Goal: Transaction & Acquisition: Book appointment/travel/reservation

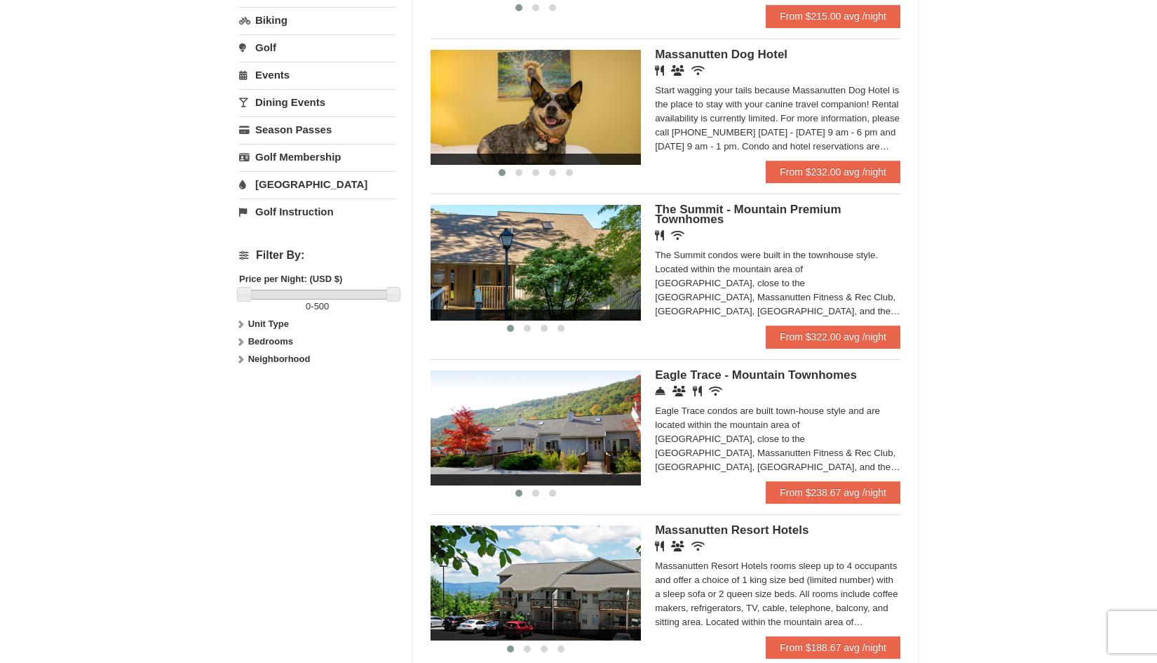
scroll to position [348, 0]
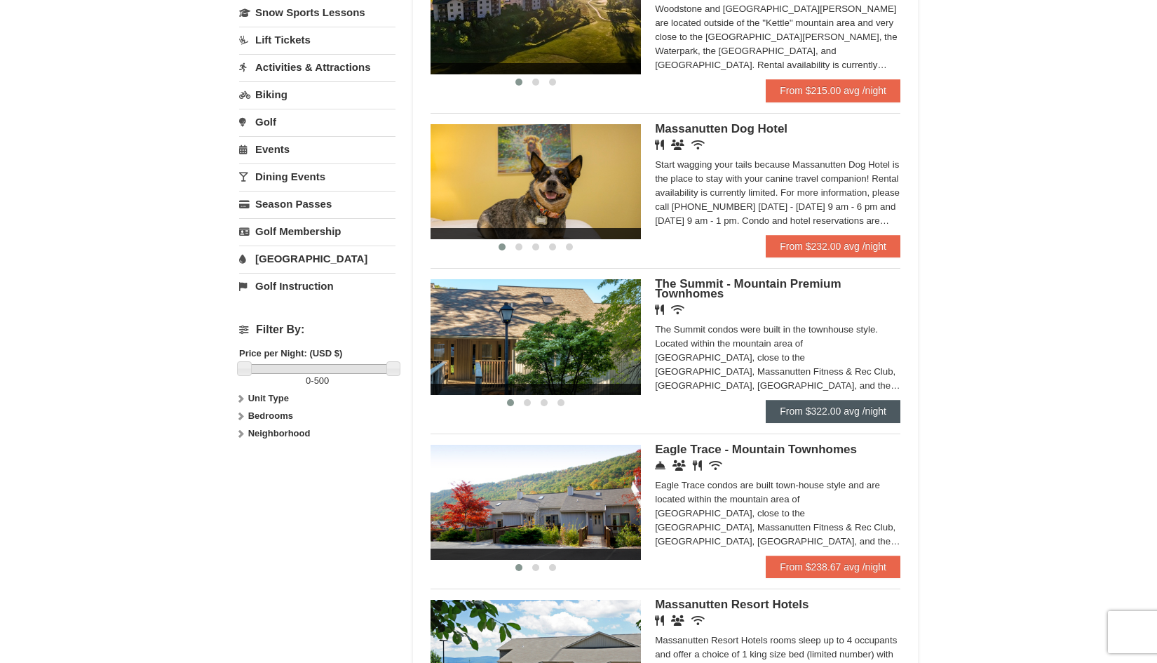
click at [833, 405] on link "From $322.00 avg /night" at bounding box center [833, 411] width 135 height 22
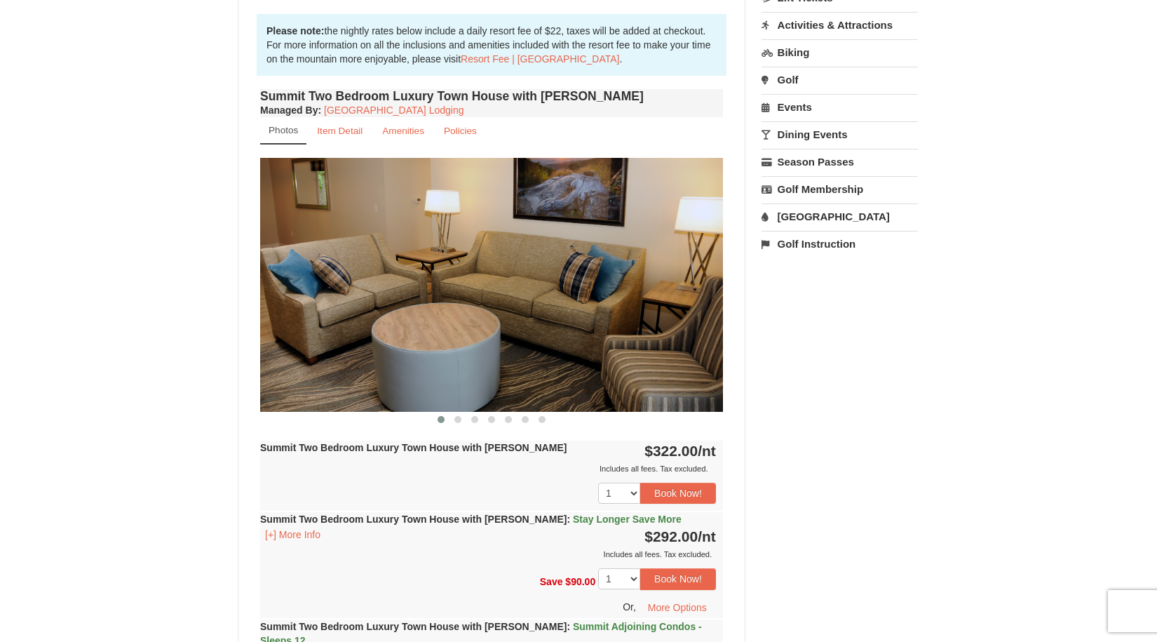
scroll to position [416, 0]
click at [460, 424] on button at bounding box center [458, 420] width 17 height 14
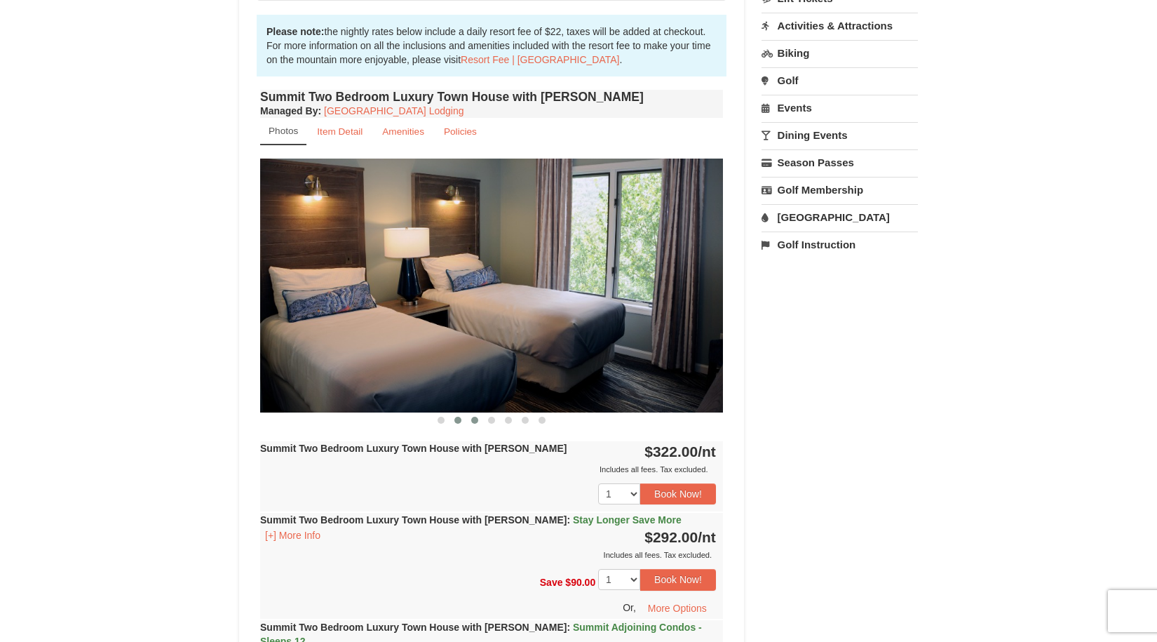
click at [478, 419] on button at bounding box center [474, 420] width 17 height 14
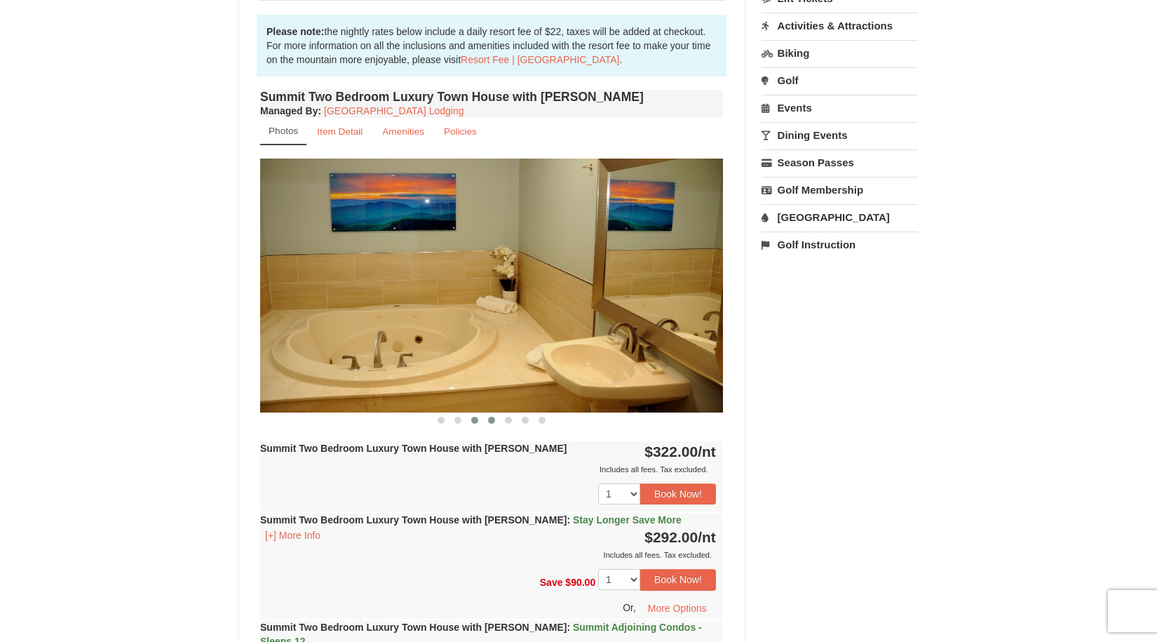
click at [496, 419] on button at bounding box center [491, 420] width 17 height 14
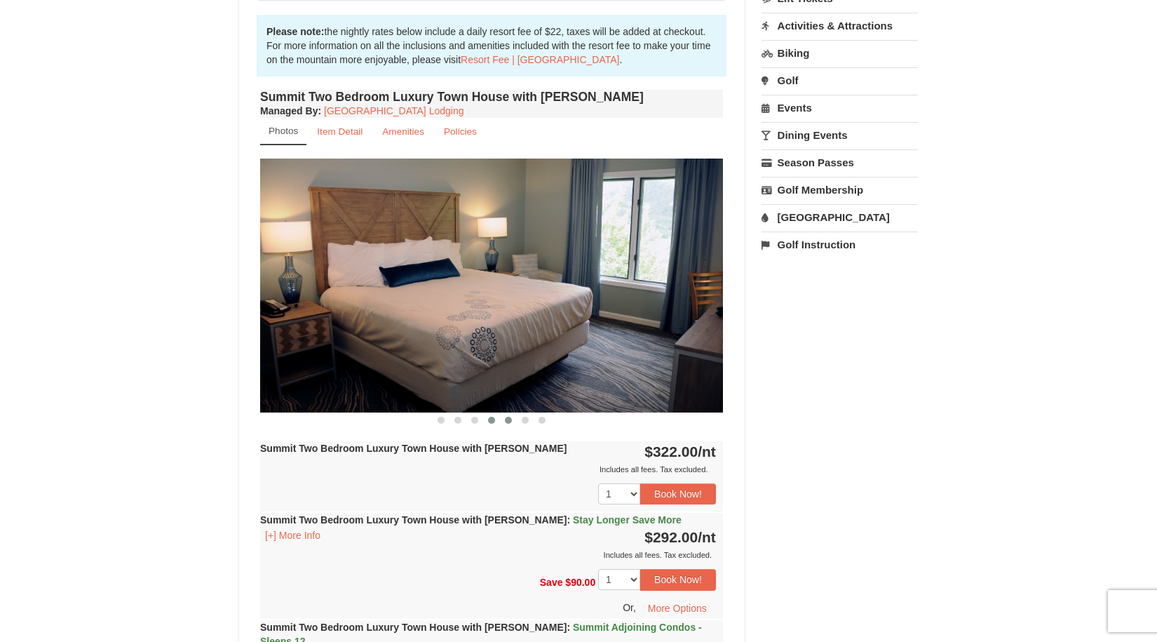
click at [509, 419] on span at bounding box center [508, 420] width 7 height 7
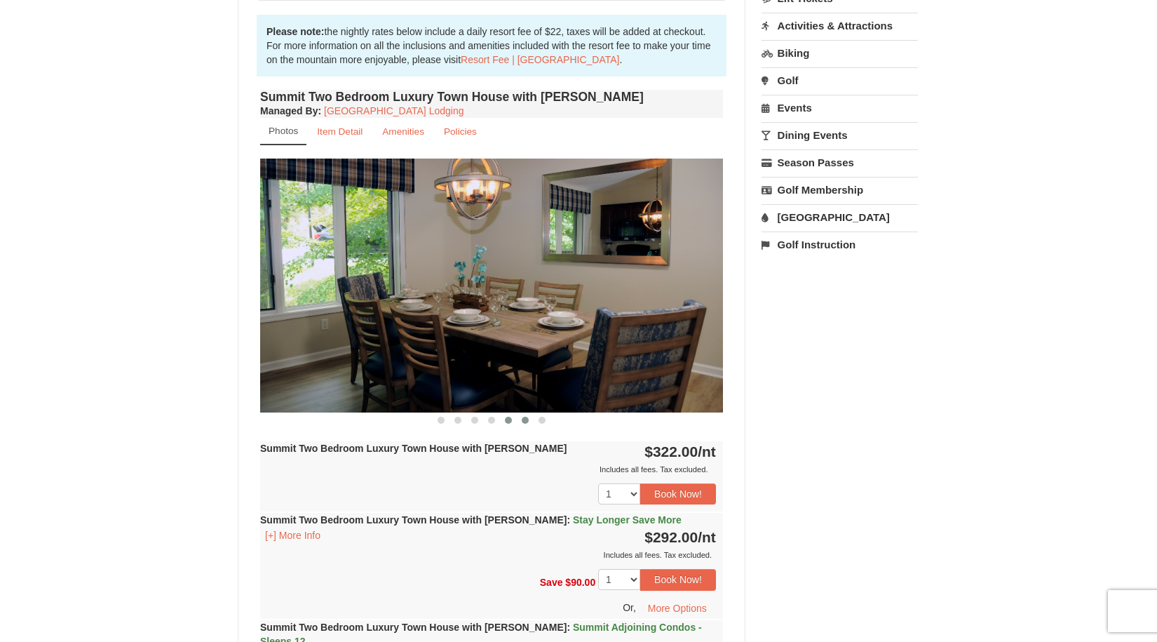
click at [523, 419] on span at bounding box center [525, 420] width 7 height 7
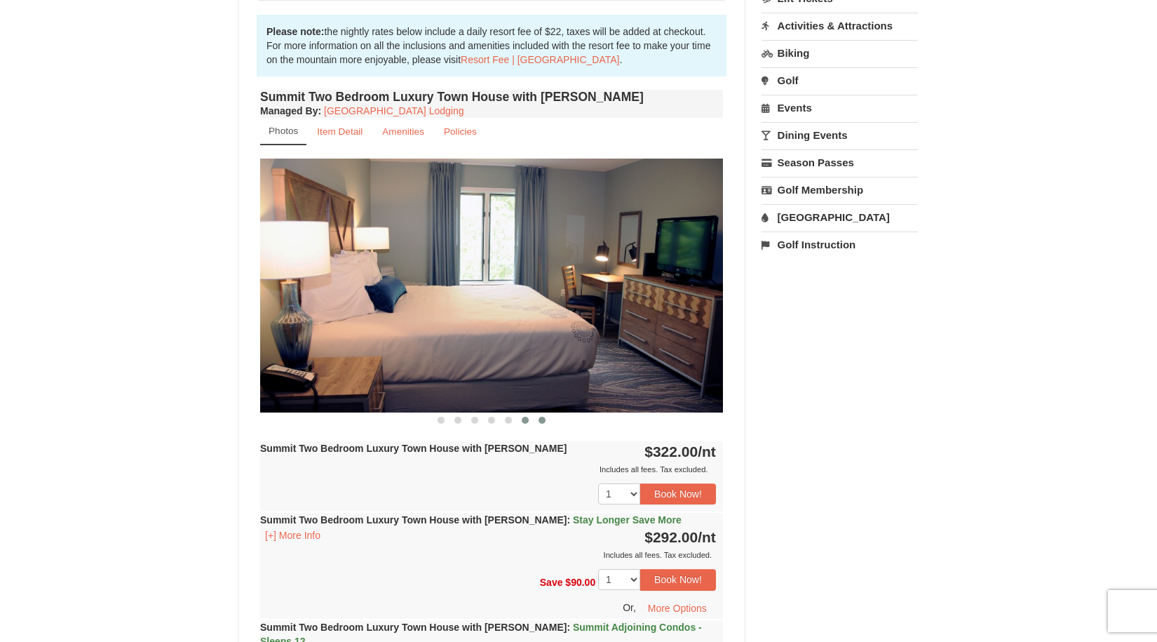
click at [542, 421] on span at bounding box center [542, 420] width 7 height 7
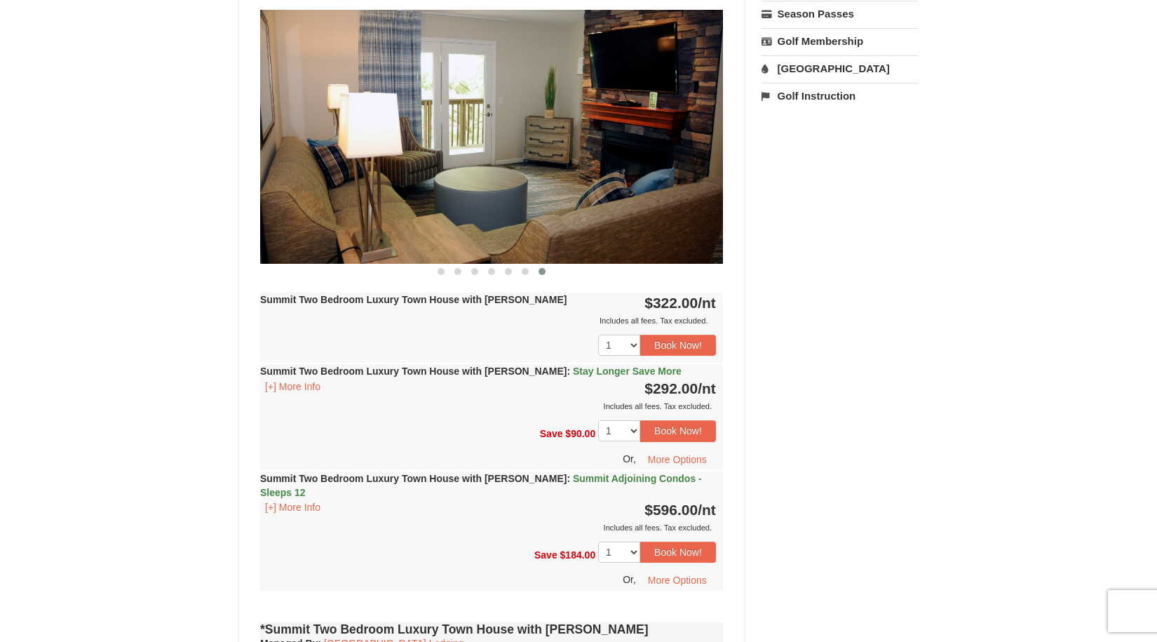
scroll to position [570, 0]
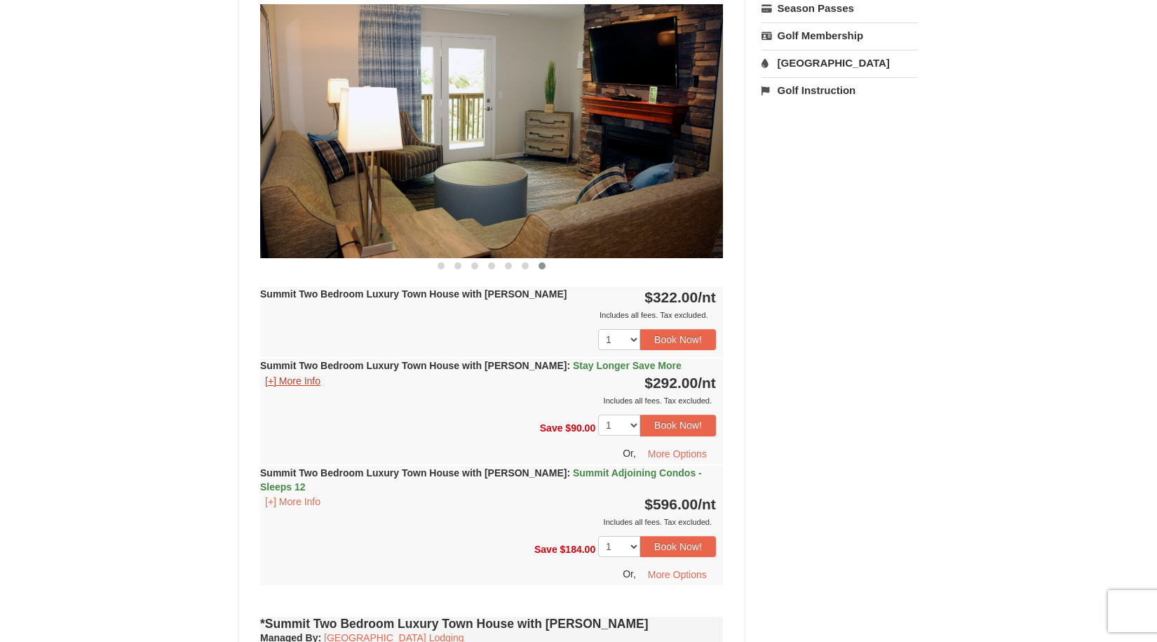
click at [304, 380] on button "[+] More Info" at bounding box center [292, 380] width 65 height 15
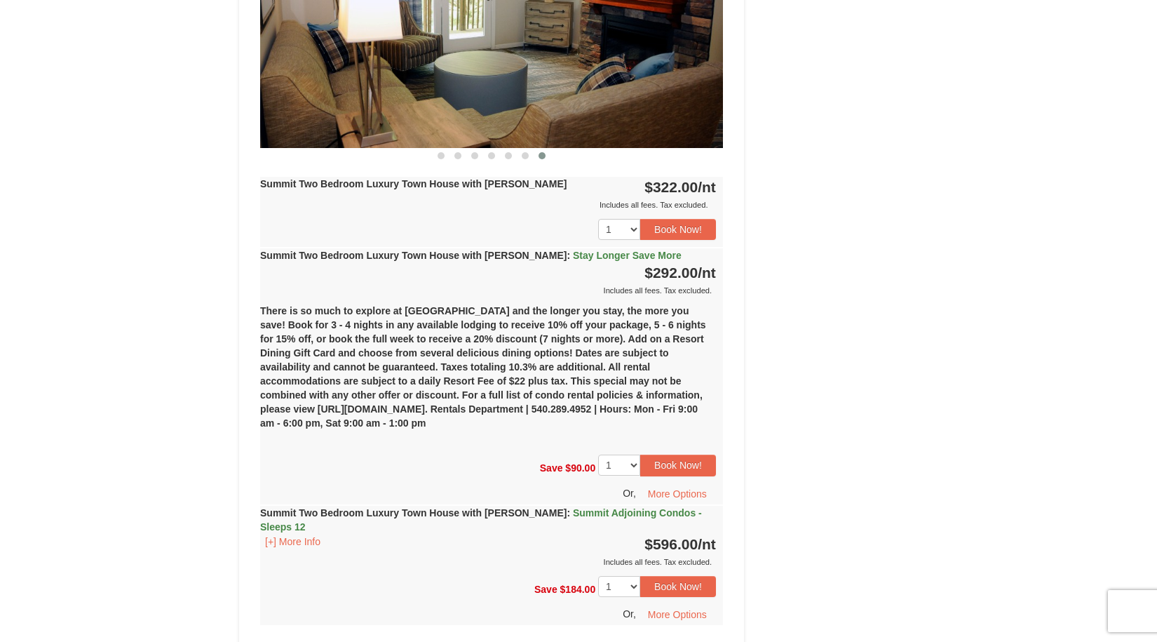
scroll to position [682, 0]
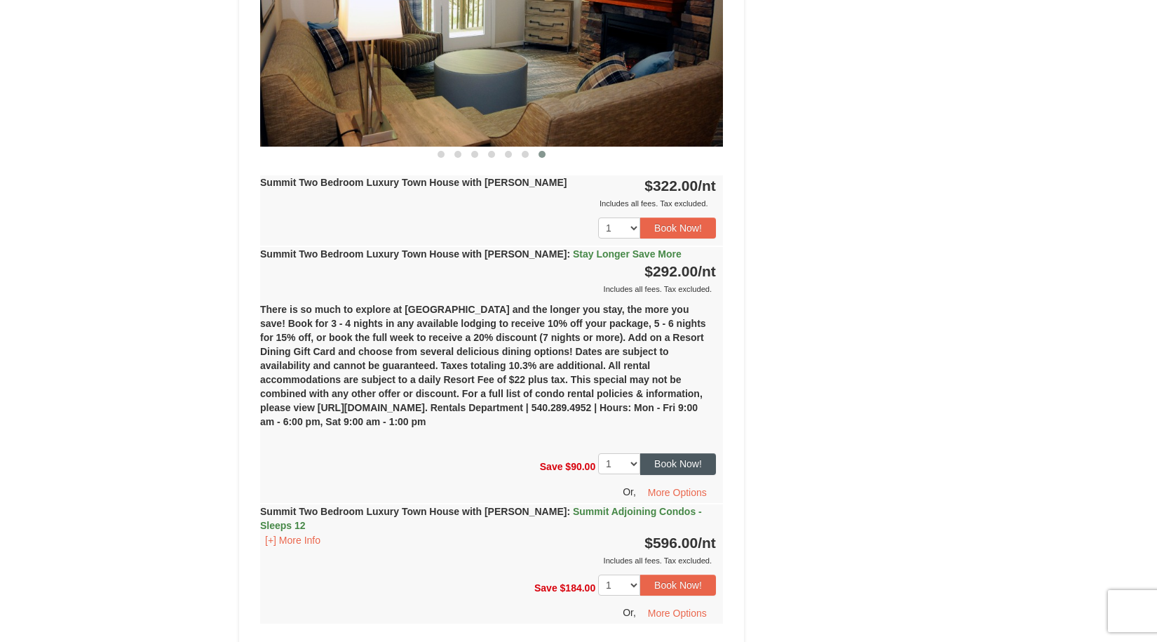
click at [682, 465] on button "Book Now!" at bounding box center [678, 463] width 76 height 21
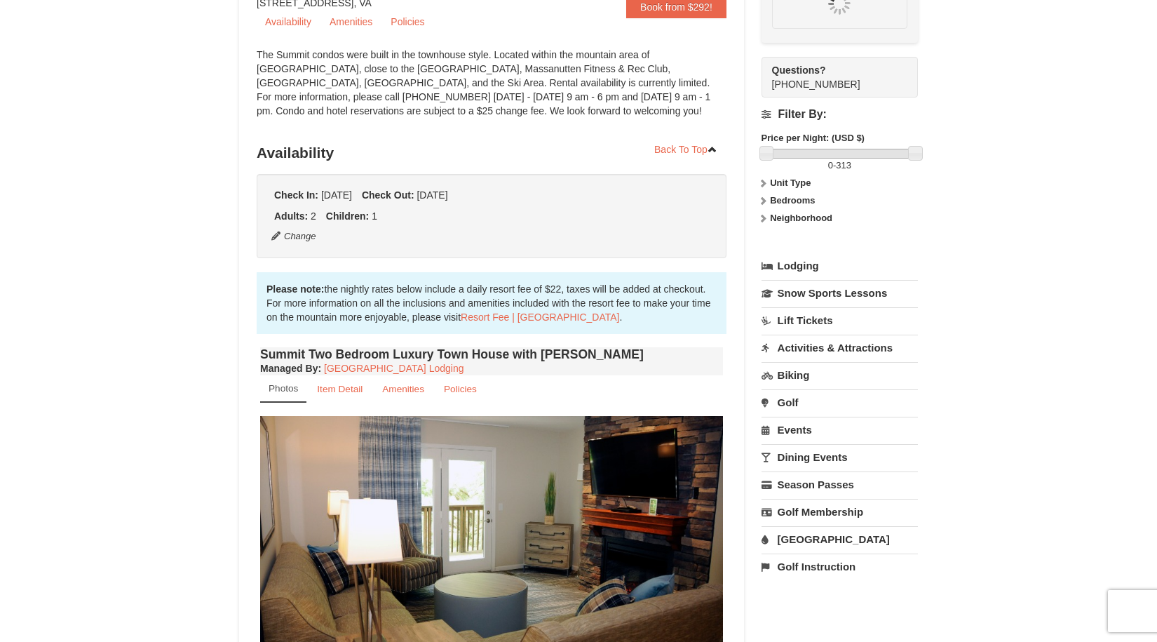
scroll to position [137, 0]
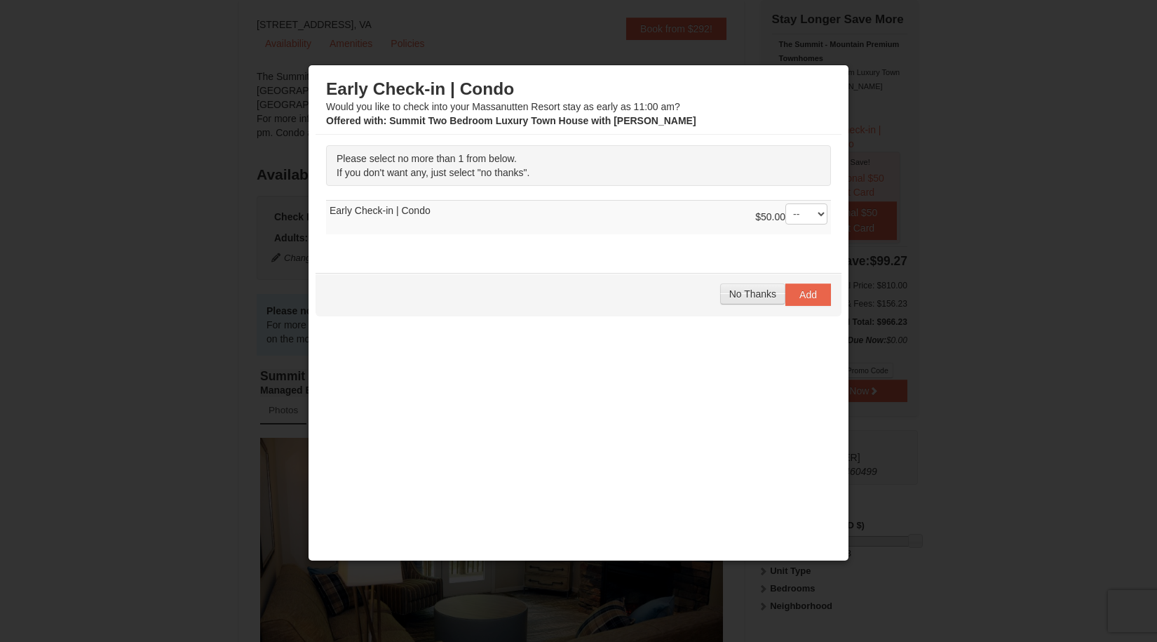
click at [748, 291] on span "No Thanks" at bounding box center [753, 293] width 47 height 11
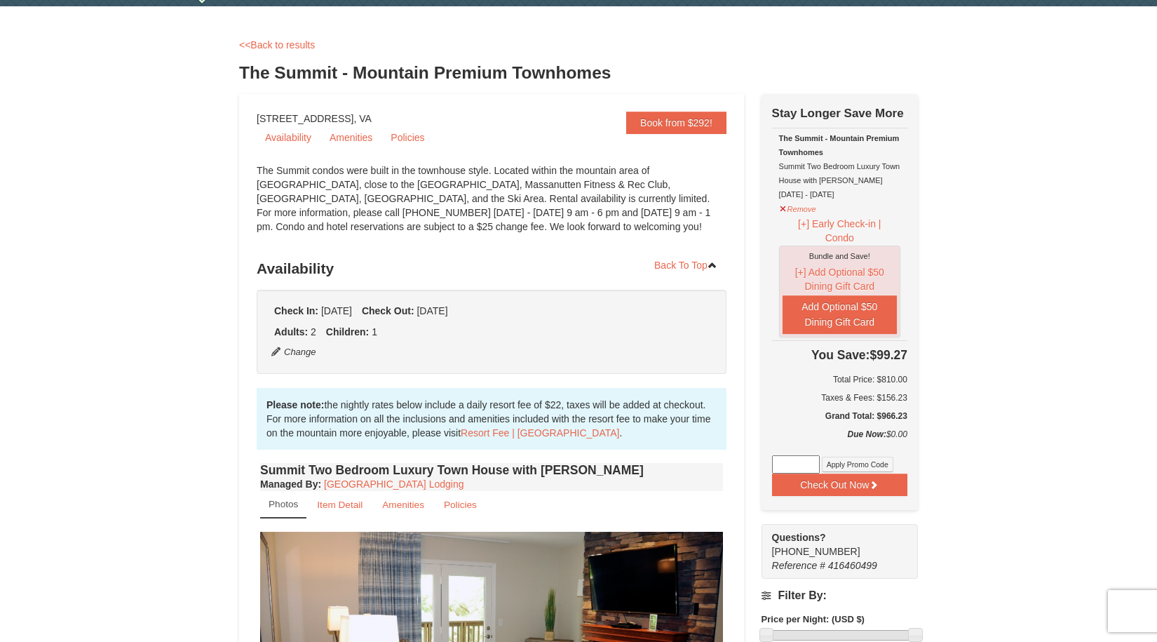
scroll to position [33, 0]
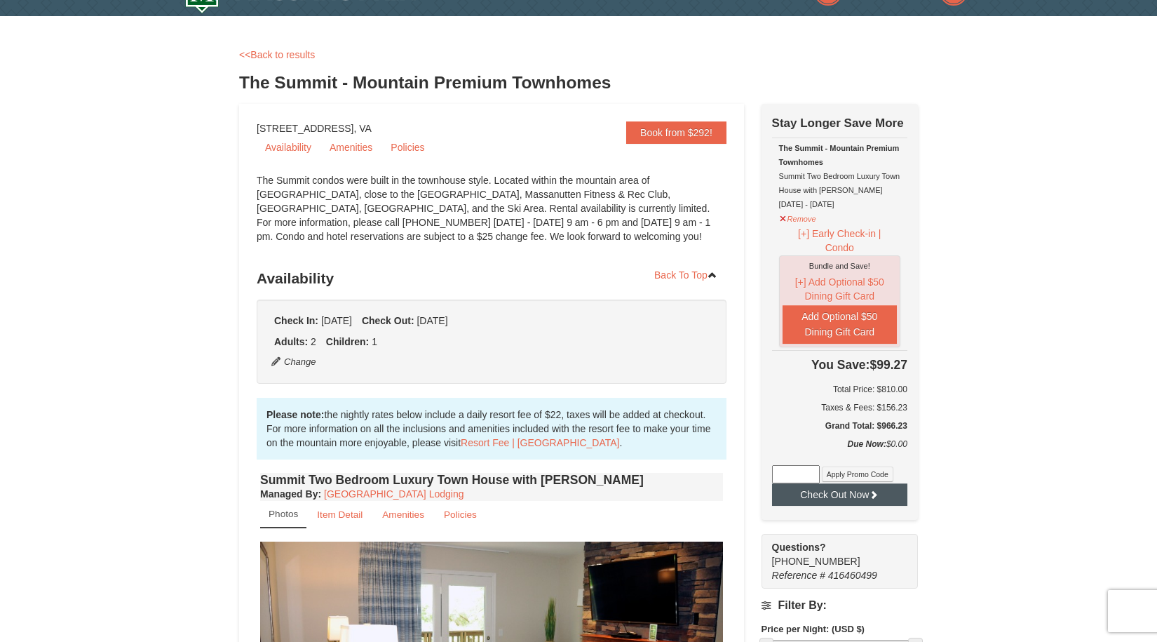
click at [845, 498] on button "Check Out Now" at bounding box center [839, 494] width 135 height 22
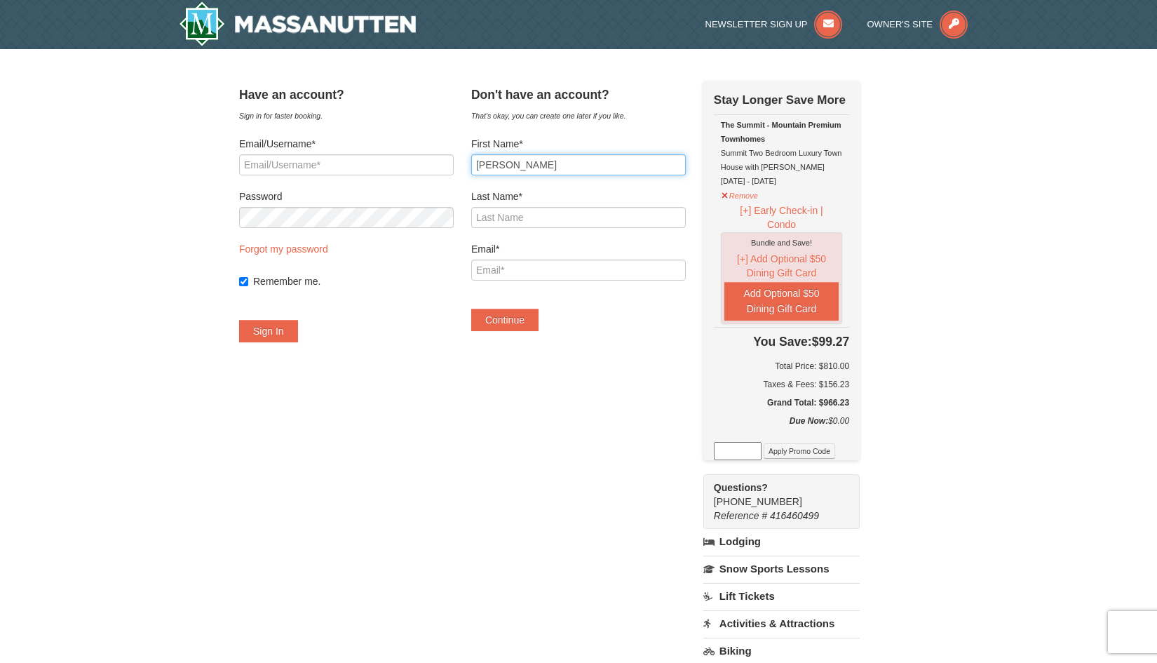
type input "[PERSON_NAME]"
type input "Rishmawi"
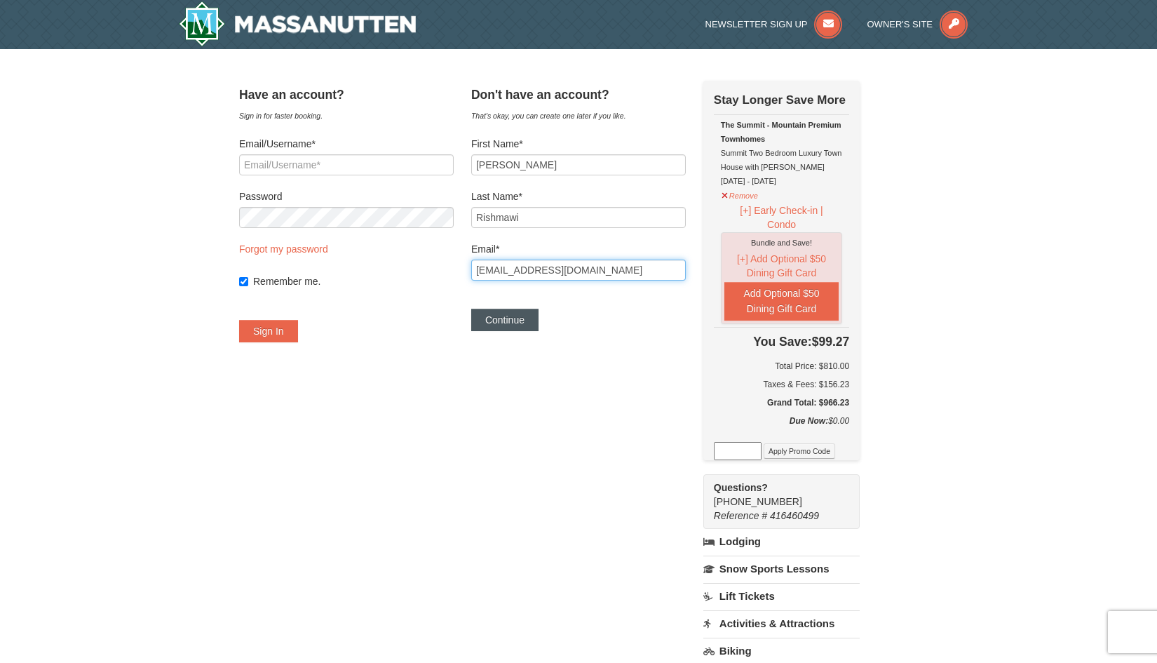
type input "[EMAIL_ADDRESS][DOMAIN_NAME]"
click at [520, 325] on button "Continue" at bounding box center [504, 320] width 67 height 22
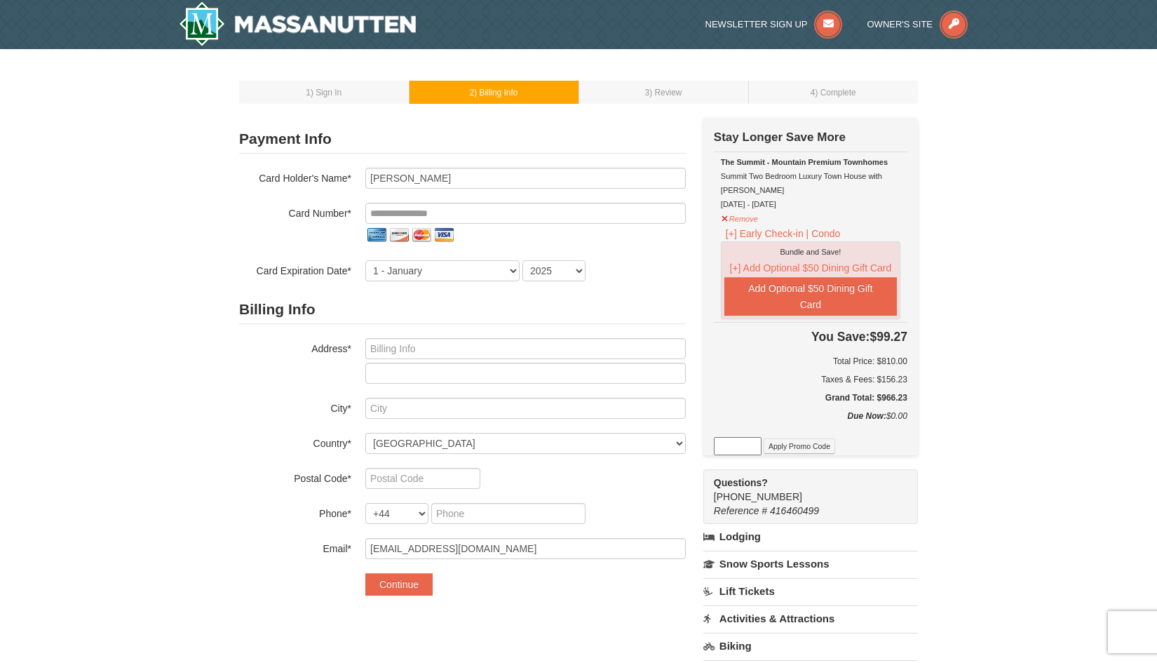
select select "GB"
select select "44"
click at [481, 215] on input "tel" at bounding box center [525, 213] width 321 height 21
